Goal: Task Accomplishment & Management: Use online tool/utility

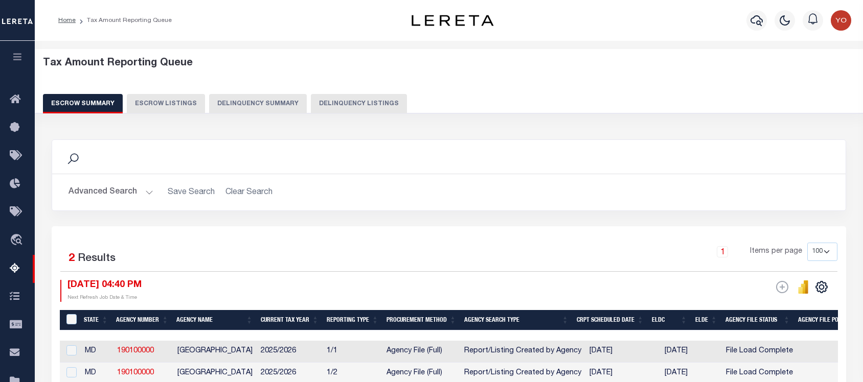
select select "100"
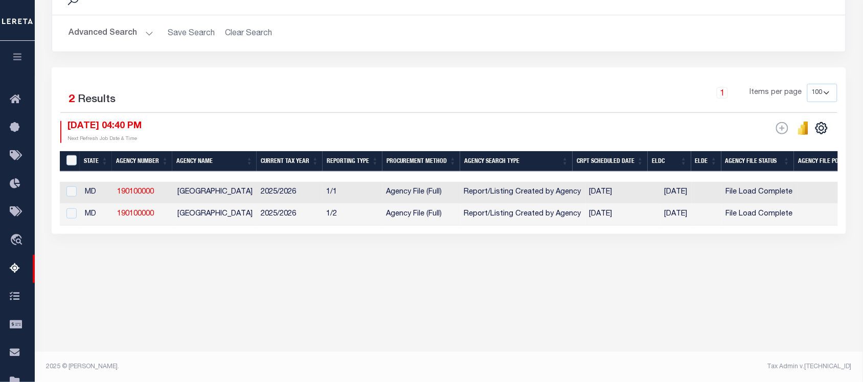
scroll to position [159, 0]
click at [320, 195] on td "2025/2026" at bounding box center [290, 193] width 66 height 22
checkbox input "true"
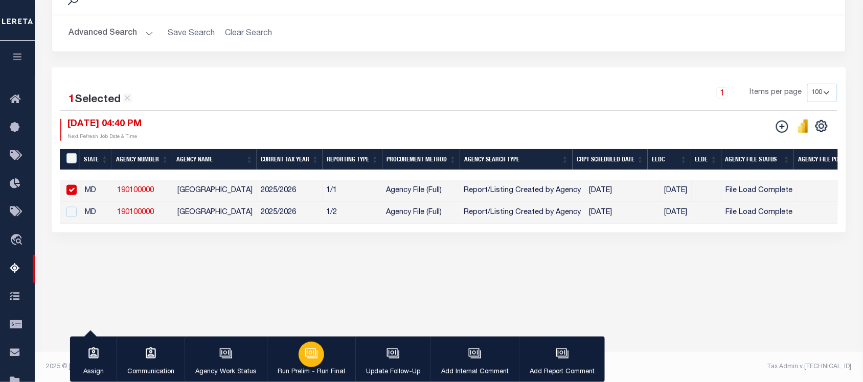
click at [306, 364] on div "button" at bounding box center [312, 355] width 26 height 26
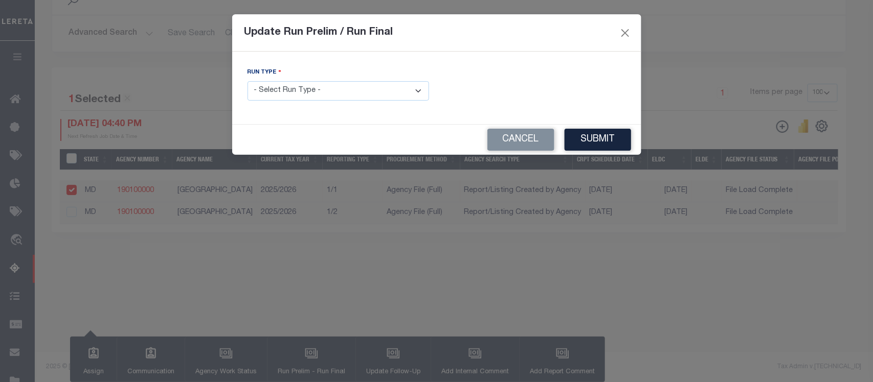
drag, startPoint x: 294, startPoint y: 95, endPoint x: 295, endPoint y: 100, distance: 5.7
click at [295, 95] on select "- Select Run Type - Prelim Run Final Run" at bounding box center [338, 91] width 182 height 20
click at [505, 101] on div "FUNDING DEADLINE DATE:" at bounding box center [535, 88] width 197 height 42
click at [630, 32] on button "Close" at bounding box center [624, 32] width 13 height 13
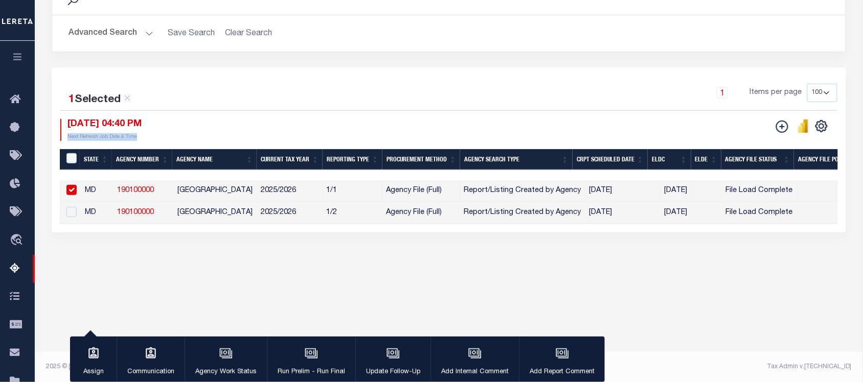
drag, startPoint x: 139, startPoint y: 139, endPoint x: 65, endPoint y: 137, distance: 73.1
click at [65, 137] on div "09/16/2025 04:40 PM Next Refresh Job Date & Time" at bounding box center [100, 130] width 81 height 22
click at [142, 138] on p "Next Refresh Job Date & Time" at bounding box center [104, 137] width 74 height 8
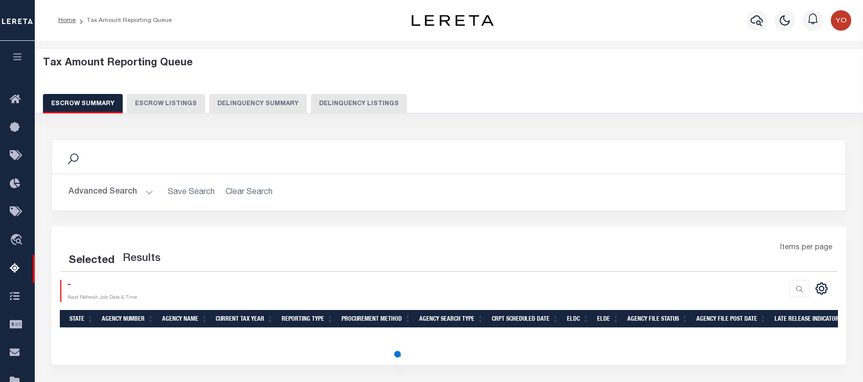
select select "100"
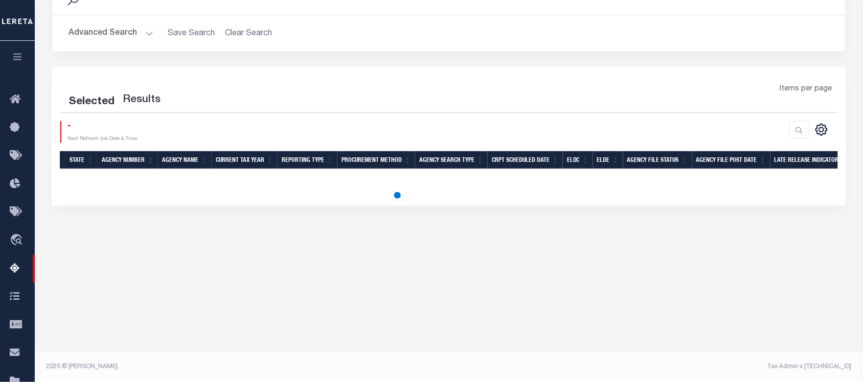
scroll to position [159, 0]
select select "100"
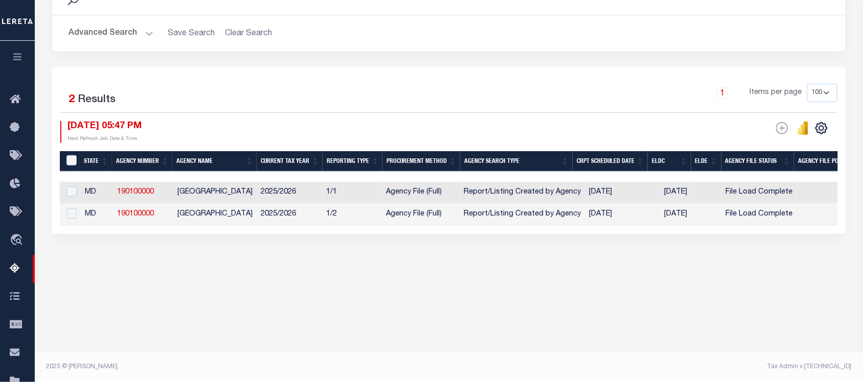
drag, startPoint x: 331, startPoint y: 234, endPoint x: 351, endPoint y: 232, distance: 19.6
click at [446, 226] on div "State Agency Number Agency Name Current Tax Year Reporting Type Procurement Met…" at bounding box center [449, 204] width 778 height 44
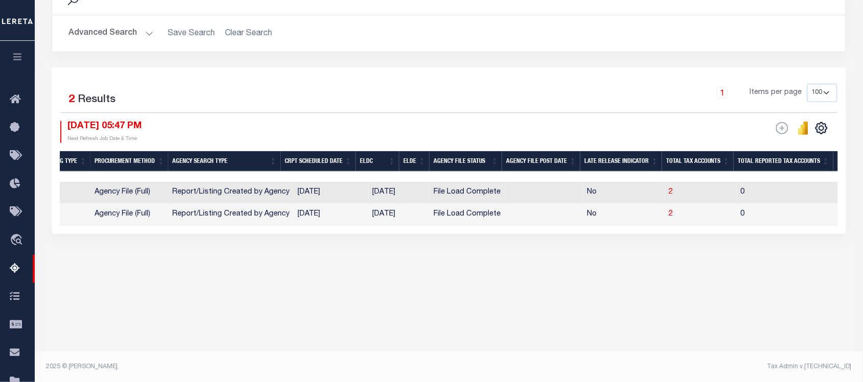
scroll to position [0, 0]
